Goal: Task Accomplishment & Management: Manage account settings

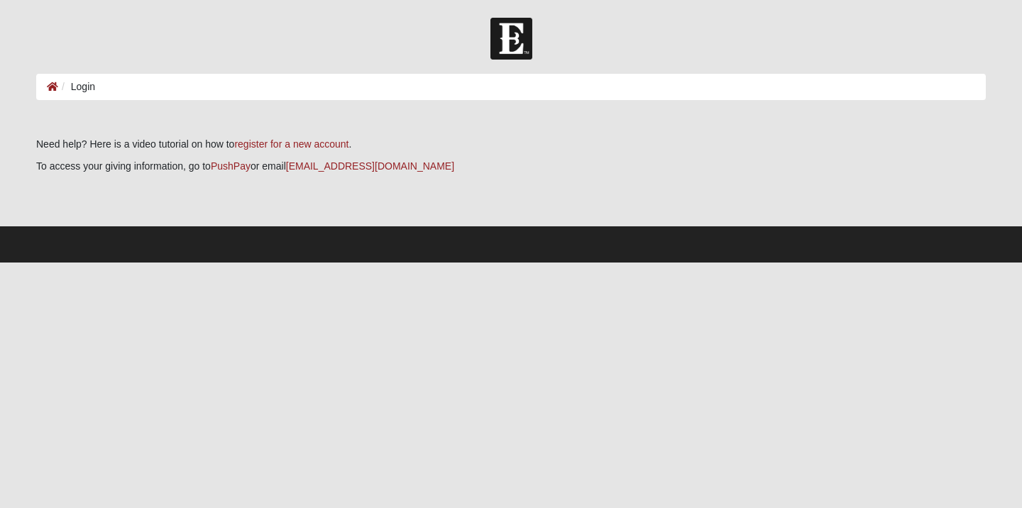
click at [83, 87] on li "Login" at bounding box center [76, 87] width 37 height 15
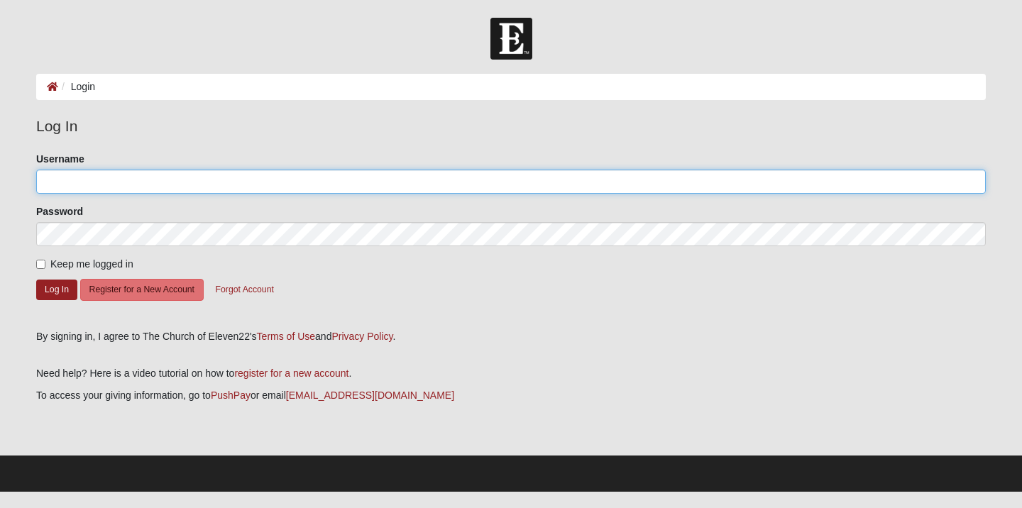
click at [85, 182] on input "Username" at bounding box center [511, 182] width 950 height 24
type input "molson"
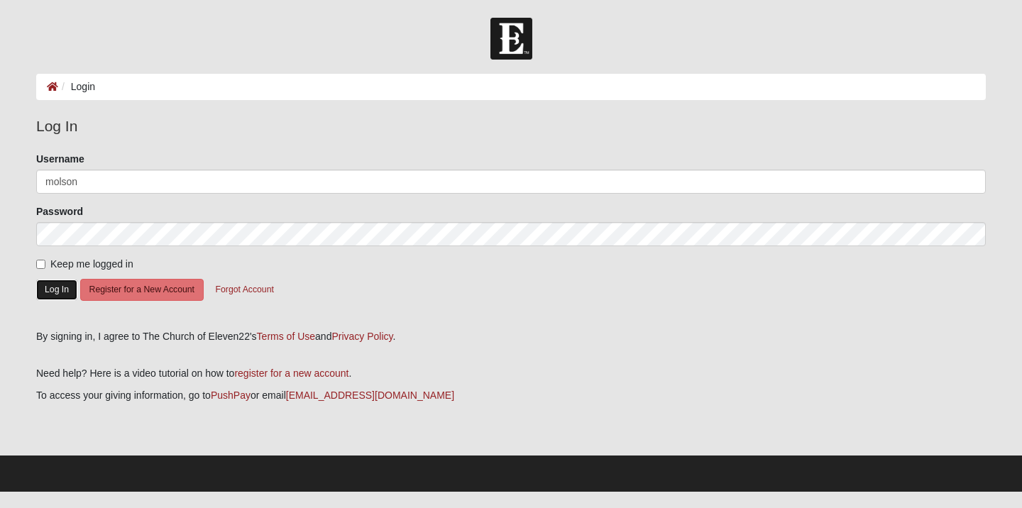
click at [57, 290] on button "Log In" at bounding box center [56, 290] width 41 height 21
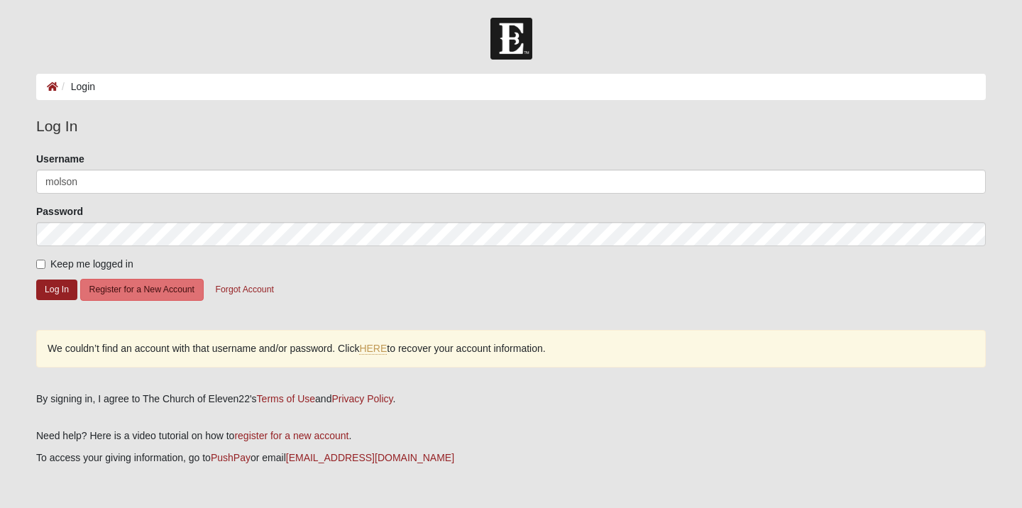
click at [371, 248] on form "Please correct the following: Username molson Password Keep me logged in Log In…" at bounding box center [511, 236] width 950 height 168
click at [250, 284] on button "Forgot Account" at bounding box center [245, 290] width 77 height 22
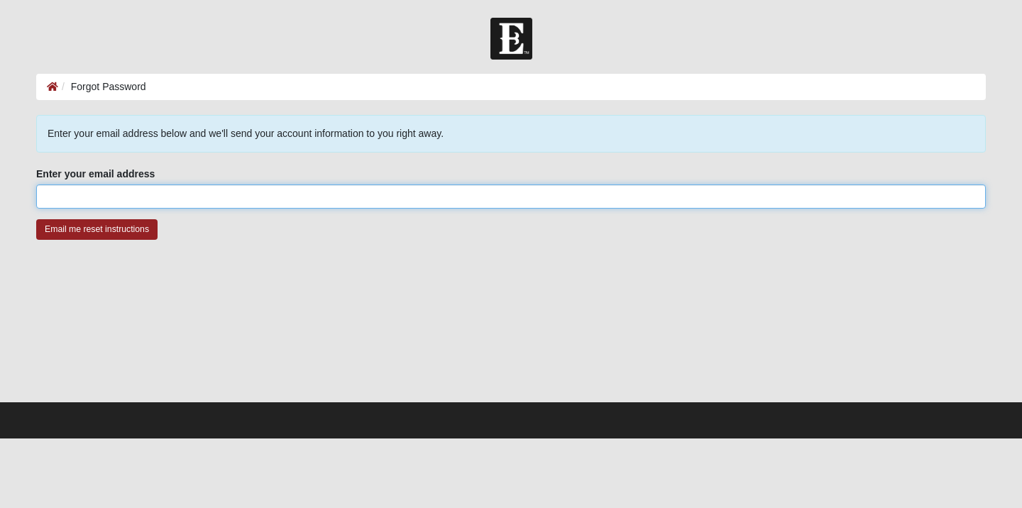
click at [99, 200] on input "Enter your email address" at bounding box center [511, 197] width 950 height 24
type input "[PERSON_NAME][EMAIL_ADDRESS][PERSON_NAME][DOMAIN_NAME]"
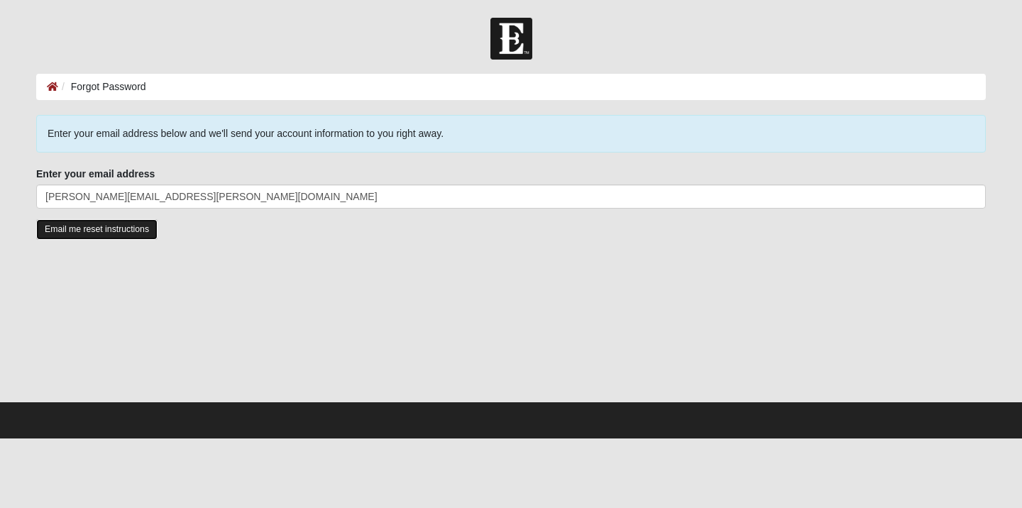
click at [65, 230] on input "Email me reset instructions" at bounding box center [96, 229] width 121 height 21
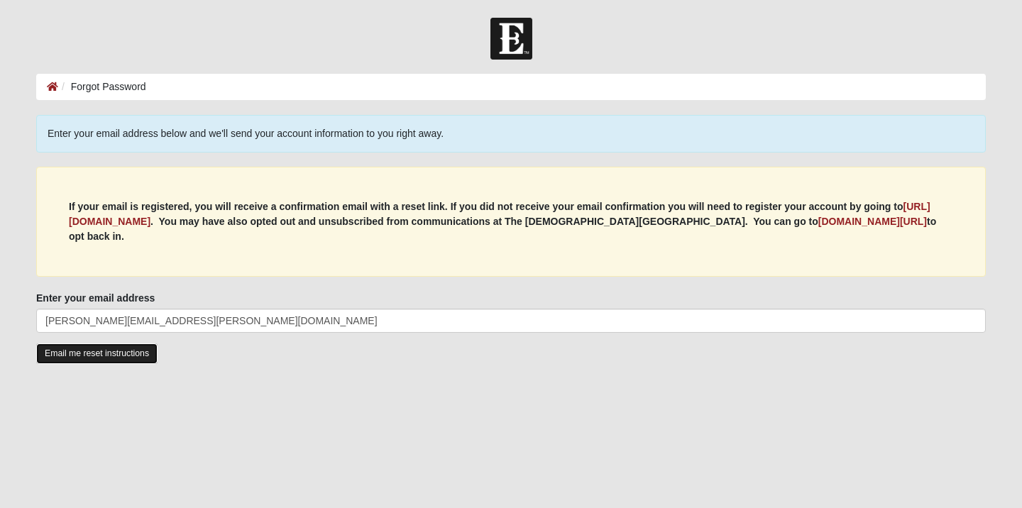
click at [116, 355] on input "Email me reset instructions" at bounding box center [96, 354] width 121 height 21
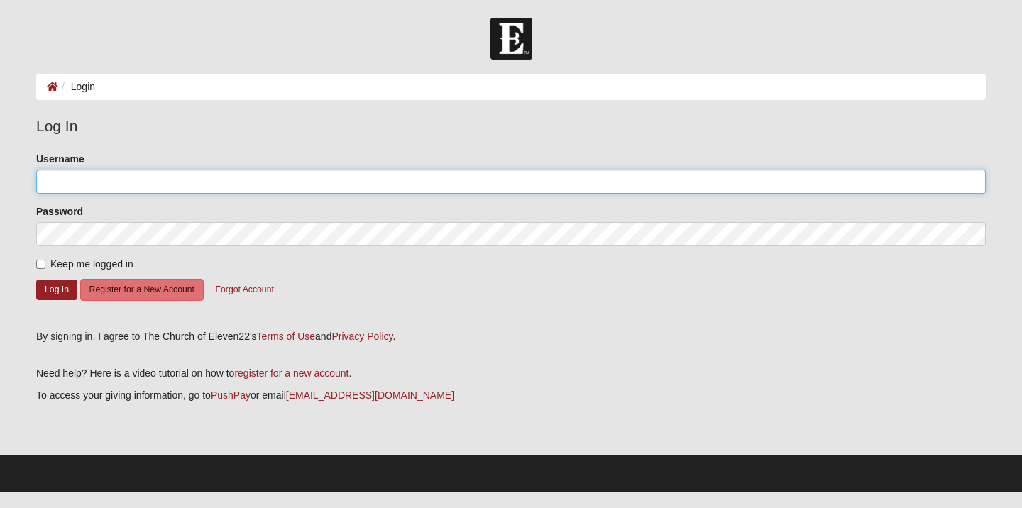
click at [153, 180] on input "Username" at bounding box center [511, 182] width 950 height 24
type input "[PERSON_NAME][EMAIL_ADDRESS][PERSON_NAME][DOMAIN_NAME]"
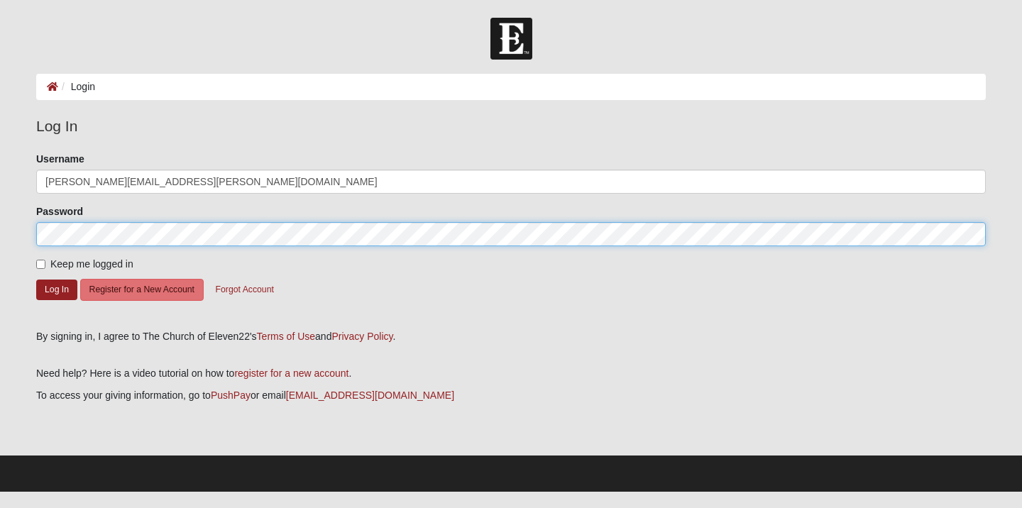
click at [36, 280] on button "Log In" at bounding box center [56, 290] width 41 height 21
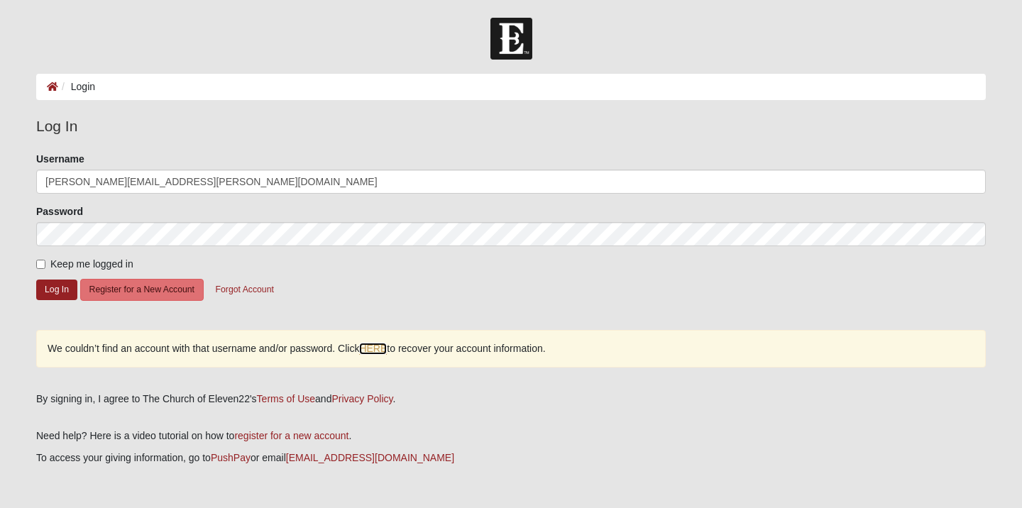
click at [376, 349] on link "HERE" at bounding box center [373, 349] width 28 height 12
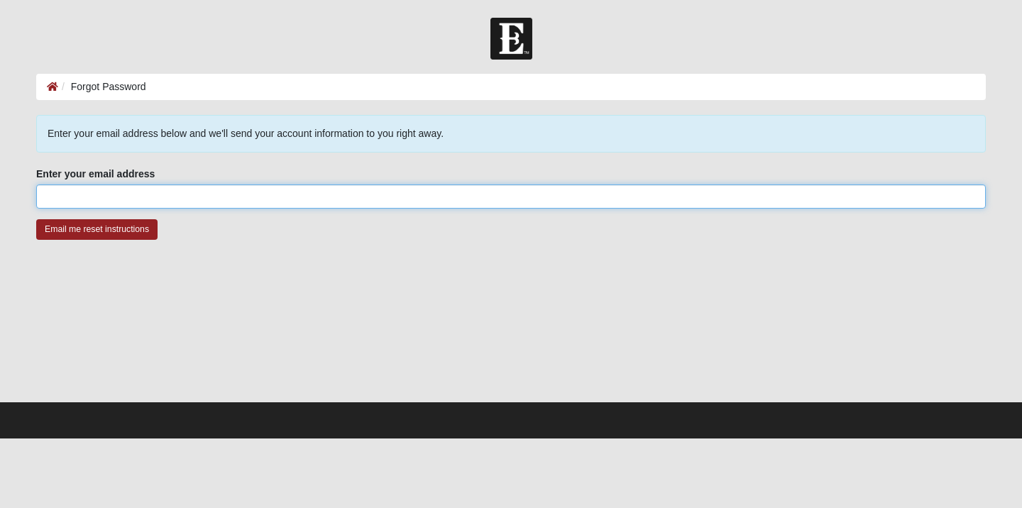
click at [98, 202] on input "Enter your email address" at bounding box center [511, 197] width 950 height 24
type input "[PERSON_NAME][EMAIL_ADDRESS][PERSON_NAME][DOMAIN_NAME]"
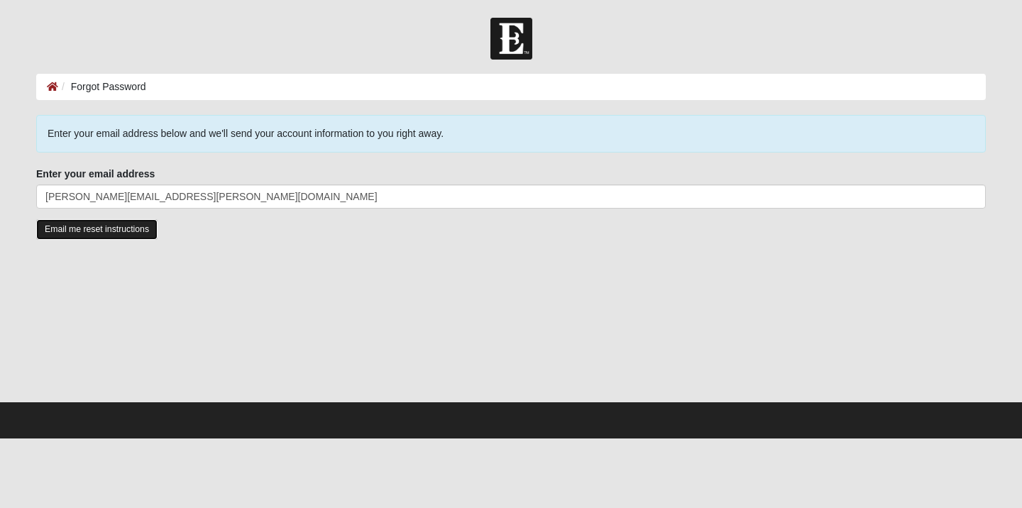
click at [116, 232] on input "Email me reset instructions" at bounding box center [96, 229] width 121 height 21
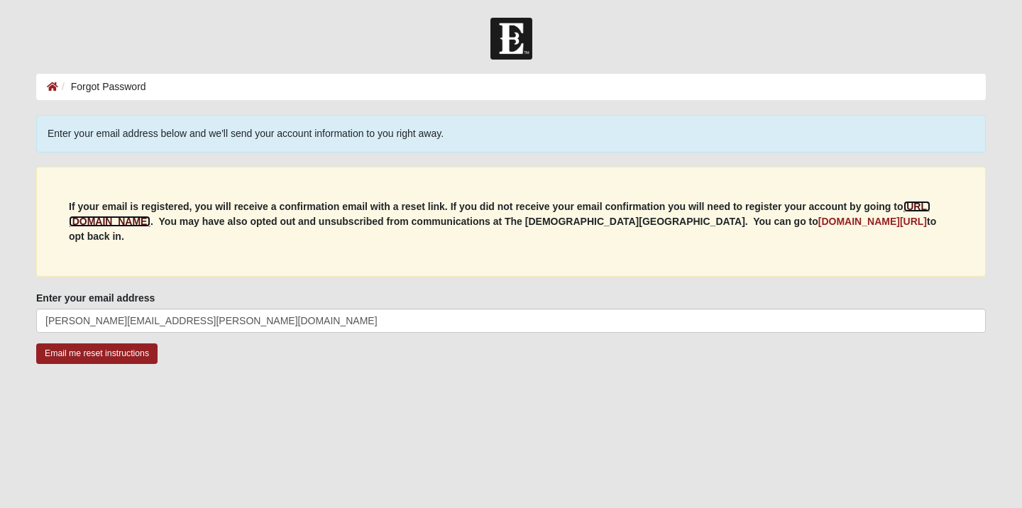
click at [159, 224] on b "[URL][DOMAIN_NAME]" at bounding box center [500, 214] width 862 height 26
